Goal: Find specific page/section: Find specific page/section

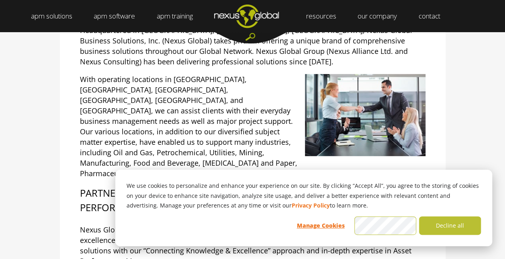
scroll to position [181, 0]
click at [442, 224] on button "Decline all" at bounding box center [450, 225] width 62 height 18
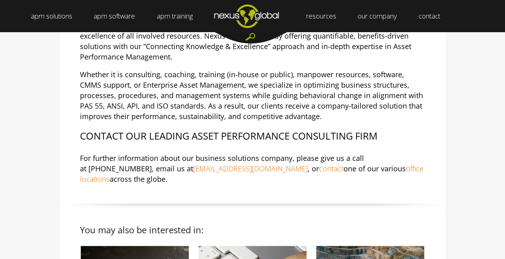
scroll to position [387, 0]
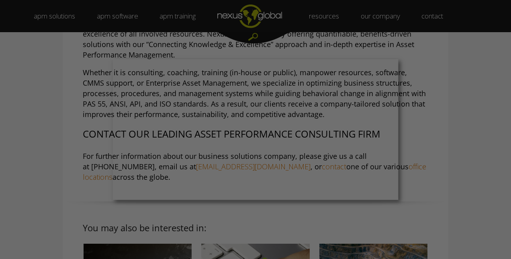
click at [420, 174] on div at bounding box center [258, 130] width 517 height 261
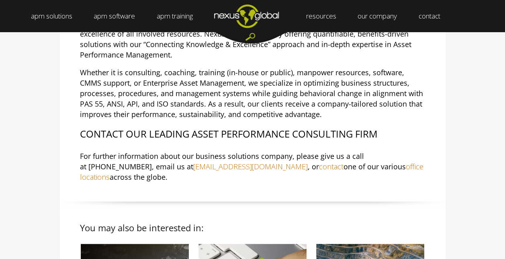
click at [340, 162] on link "office locations" at bounding box center [252, 172] width 344 height 20
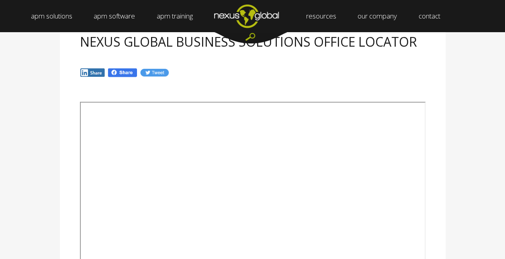
scroll to position [105, 0]
